Goal: Task Accomplishment & Management: Use online tool/utility

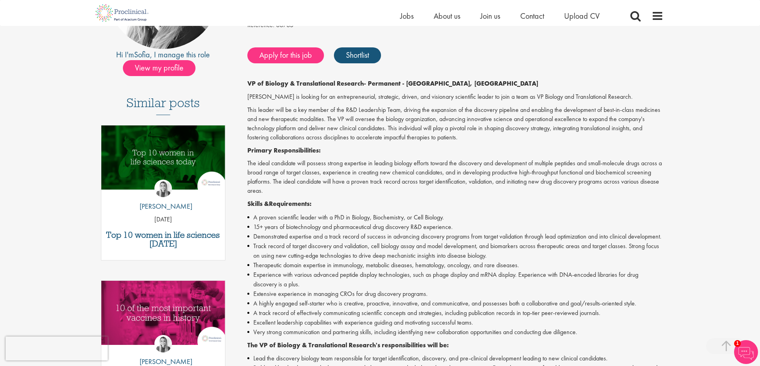
click at [482, 79] on div "VP of Biology & Translational Research Salary: US$300000.00 - US$350000.00 per …" at bounding box center [452, 332] width 434 height 790
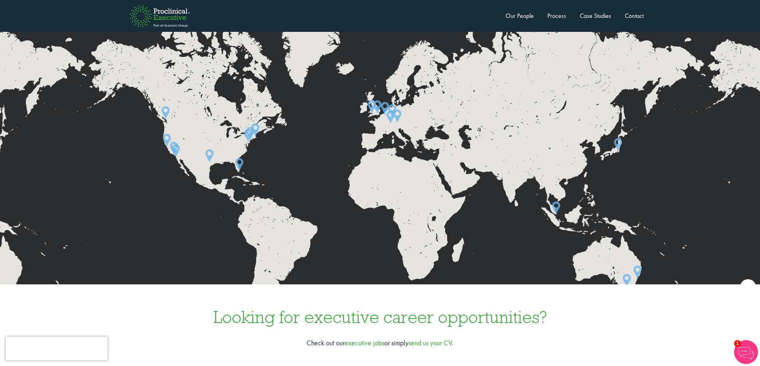
scroll to position [2251, 0]
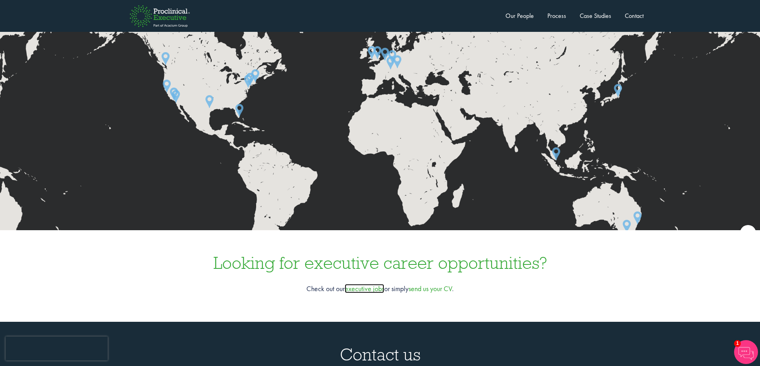
click at [366, 284] on link "executive jobs" at bounding box center [363, 288] width 39 height 9
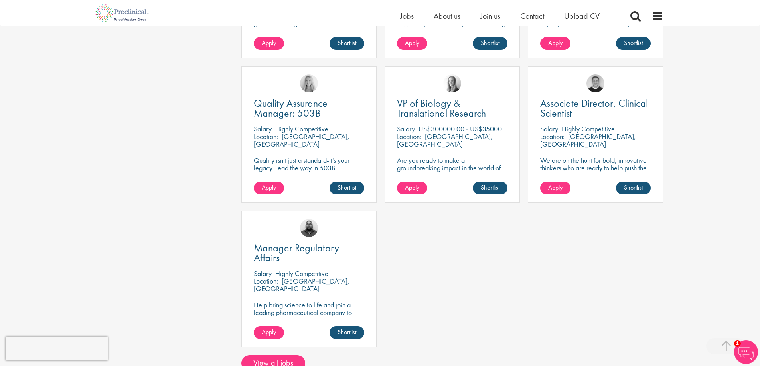
scroll to position [557, 0]
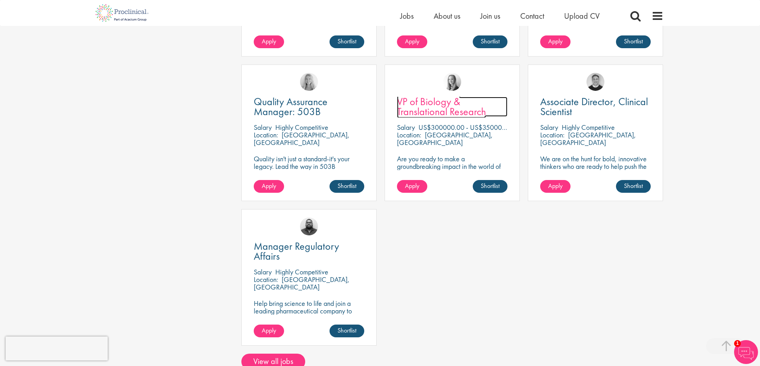
click at [459, 102] on span "VP of Biology & Translational Research" at bounding box center [441, 107] width 89 height 24
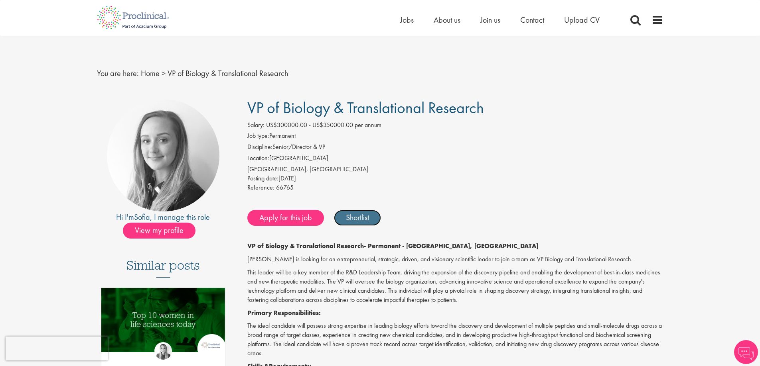
click at [354, 219] on link "Shortlist" at bounding box center [357, 218] width 47 height 16
click at [358, 222] on link "Shortlisted" at bounding box center [361, 218] width 55 height 16
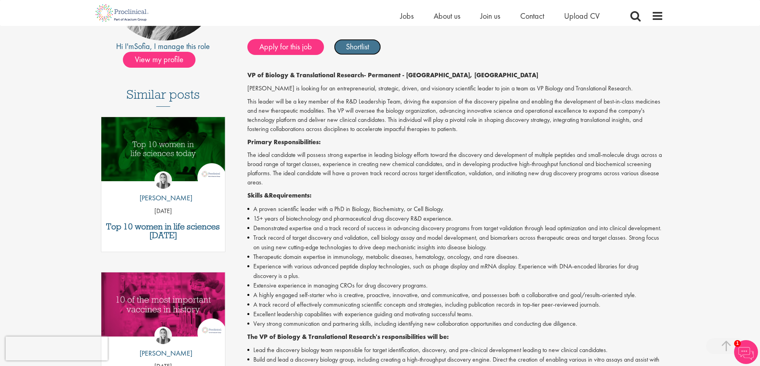
scroll to position [153, 0]
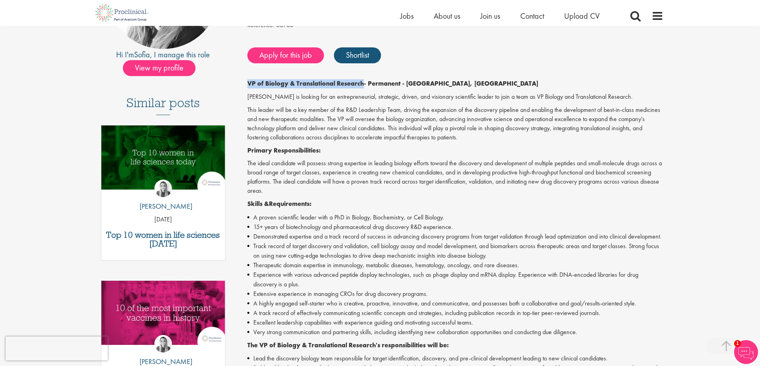
drag, startPoint x: 249, startPoint y: 83, endPoint x: 361, endPoint y: 83, distance: 112.4
click at [361, 83] on strong "VP of Biology & Translational Research" at bounding box center [305, 83] width 116 height 8
copy strong "VP of Biology & Translational Research"
